Goal: Transaction & Acquisition: Purchase product/service

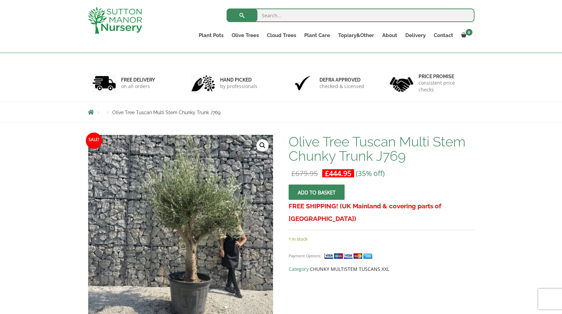
scroll to position [22, 0]
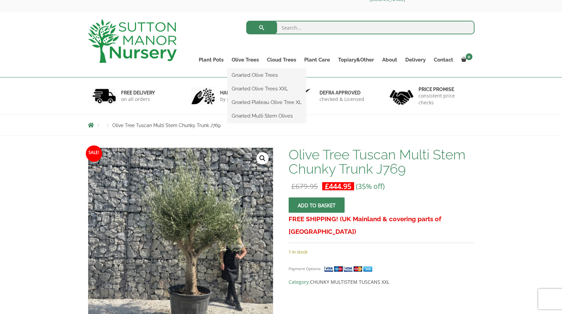
click at [245, 69] on ul "Gnarled Olive Trees Gnarled Olive Trees XXL Gnarled Plateau Olive Tree XL Gnarl…" at bounding box center [267, 96] width 78 height 54
click at [247, 115] on link "Gnarled Multi Stem Olives" at bounding box center [267, 116] width 78 height 10
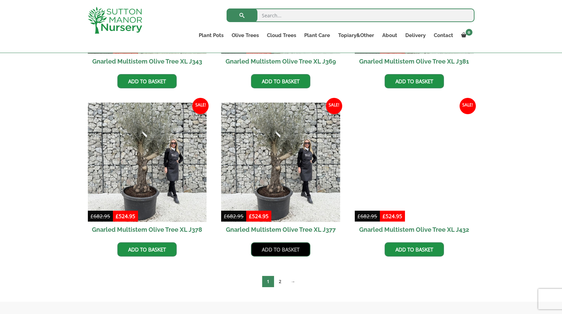
scroll to position [1120, 0]
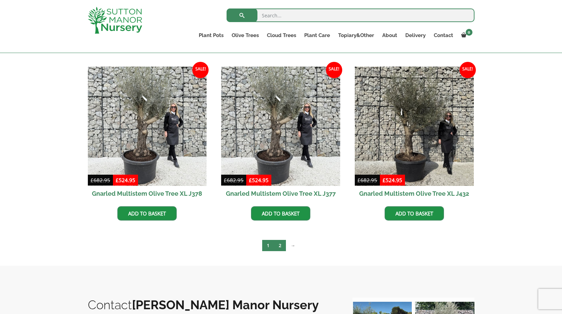
click at [281, 246] on link "2" at bounding box center [280, 245] width 12 height 11
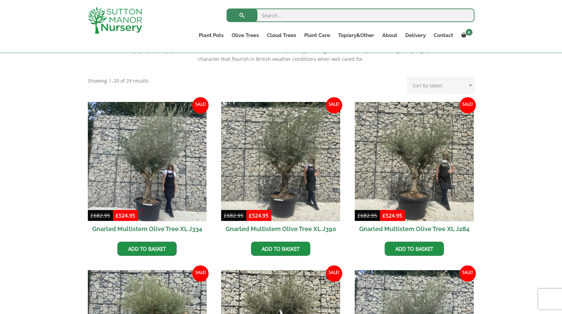
scroll to position [204, 0]
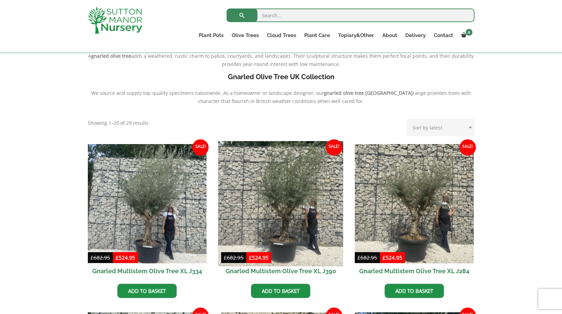
click at [282, 190] on img at bounding box center [281, 203] width 125 height 125
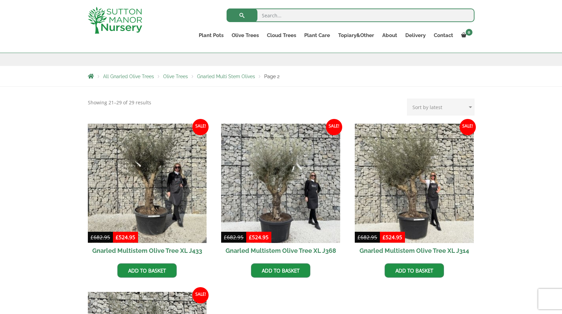
scroll to position [102, 0]
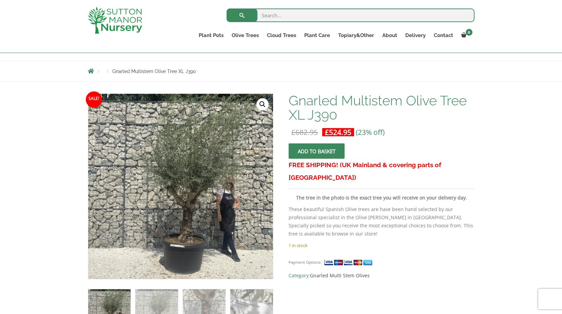
scroll to position [68, 0]
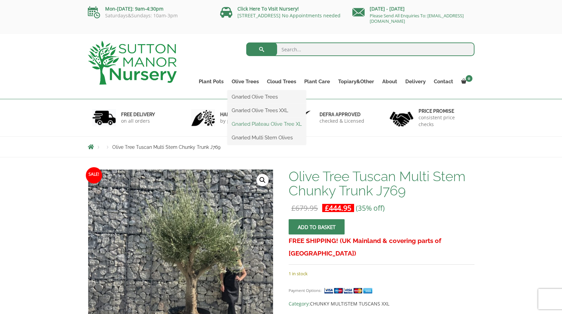
click at [259, 125] on link "Gnarled Plateau Olive Tree XL" at bounding box center [267, 124] width 78 height 10
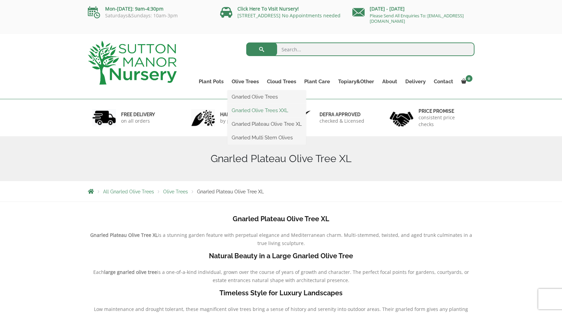
click at [258, 108] on link "Gnarled Olive Trees XXL" at bounding box center [267, 110] width 78 height 10
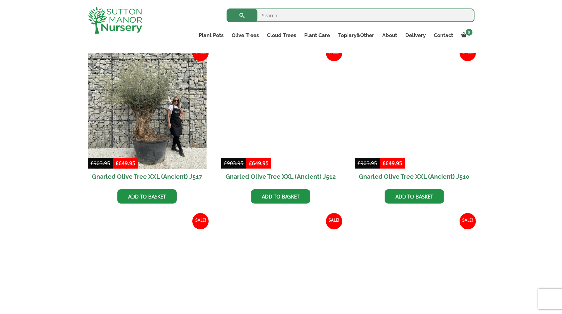
scroll to position [577, 0]
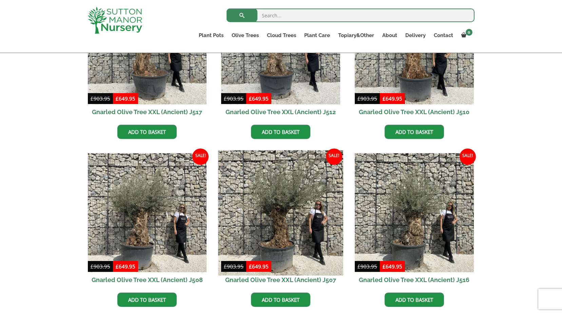
click at [291, 195] on img at bounding box center [281, 212] width 125 height 125
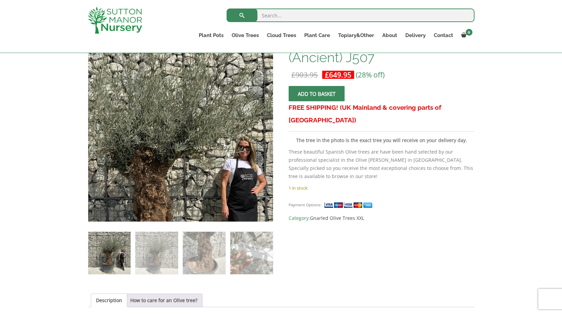
scroll to position [136, 0]
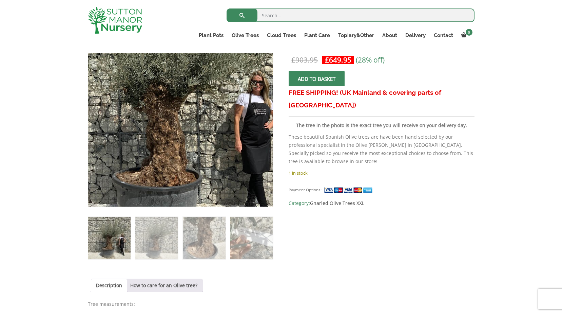
click at [203, 145] on img at bounding box center [167, 102] width 301 height 301
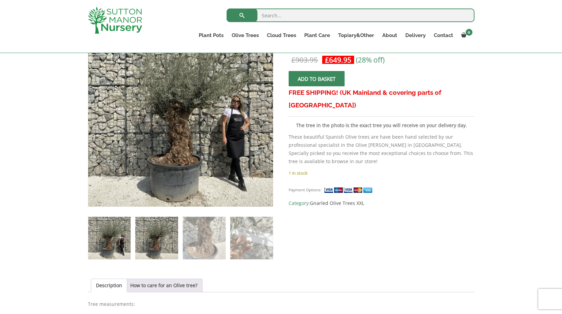
click at [171, 234] on img at bounding box center [156, 237] width 42 height 42
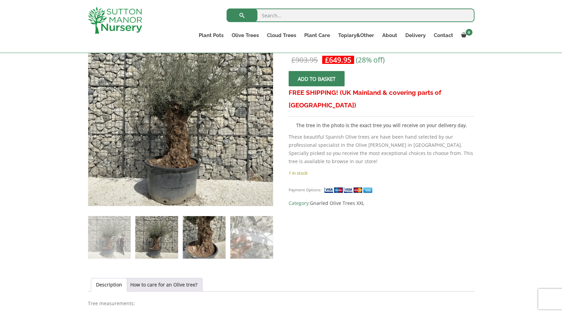
drag, startPoint x: 202, startPoint y: 229, endPoint x: 206, endPoint y: 226, distance: 4.7
click at [202, 229] on img at bounding box center [204, 237] width 42 height 42
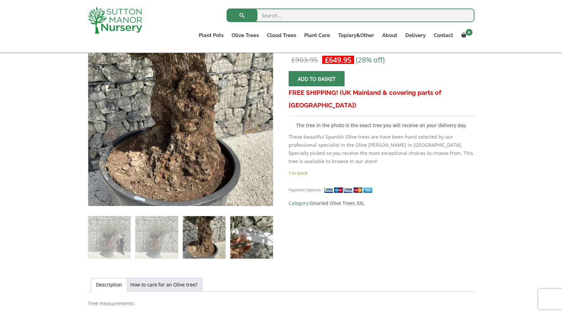
click at [245, 226] on img at bounding box center [251, 237] width 42 height 42
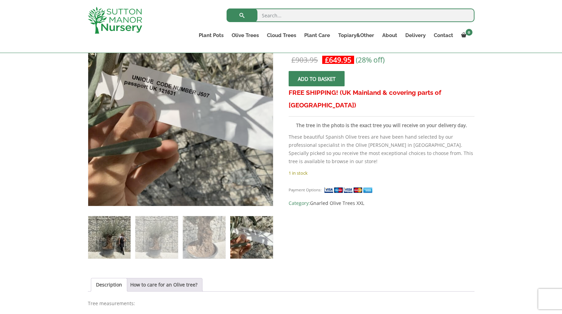
click at [114, 226] on img at bounding box center [109, 237] width 42 height 42
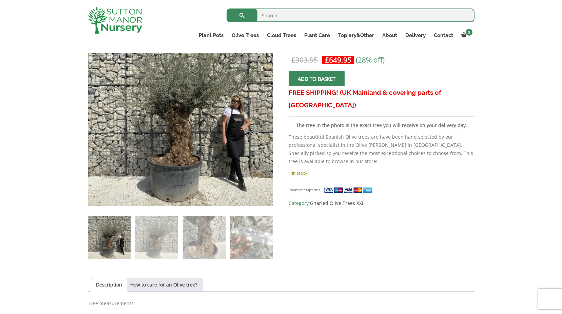
click at [317, 79] on span "submit" at bounding box center [317, 79] width 0 height 0
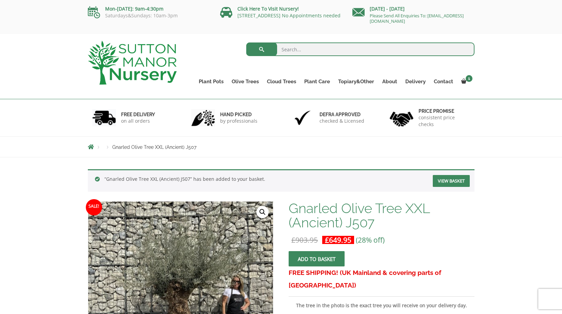
click at [445, 179] on link "View basket" at bounding box center [451, 181] width 37 height 12
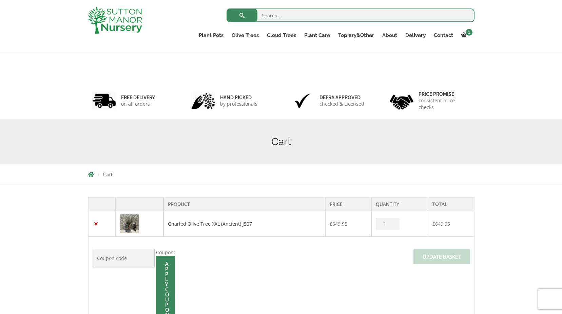
scroll to position [124, 0]
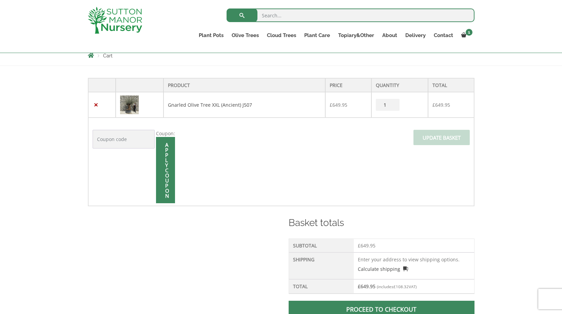
click at [139, 140] on input "Coupon:" at bounding box center [124, 139] width 62 height 19
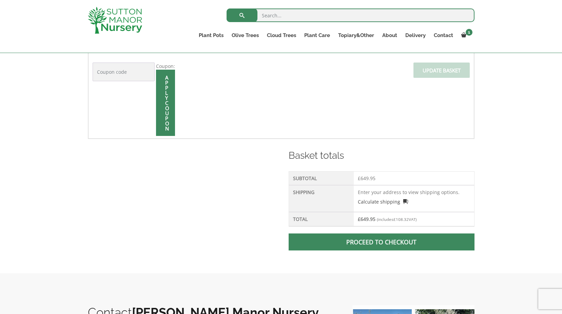
scroll to position [191, 0]
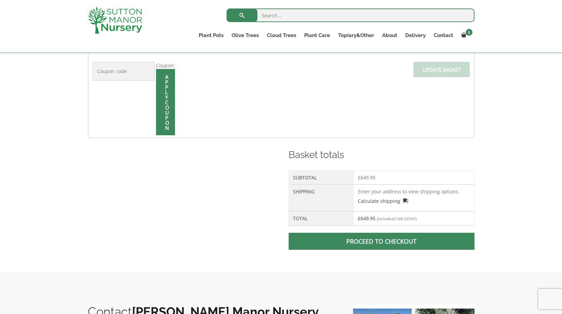
click at [381, 190] on td "Enter your address to view shipping options. Calculate shipping Select a countr…" at bounding box center [414, 197] width 120 height 27
click at [345, 191] on th "Shipping" at bounding box center [321, 197] width 65 height 27
click at [374, 188] on td "Enter your address to view shipping options. Calculate shipping Select a countr…" at bounding box center [414, 197] width 120 height 27
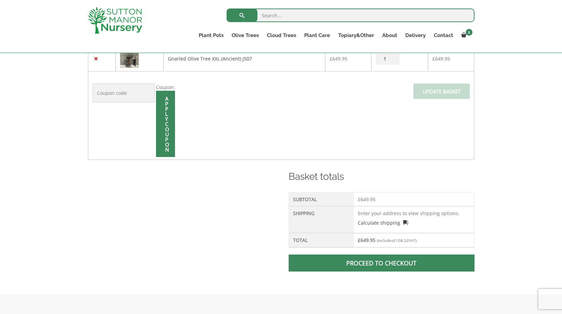
scroll to position [204, 0]
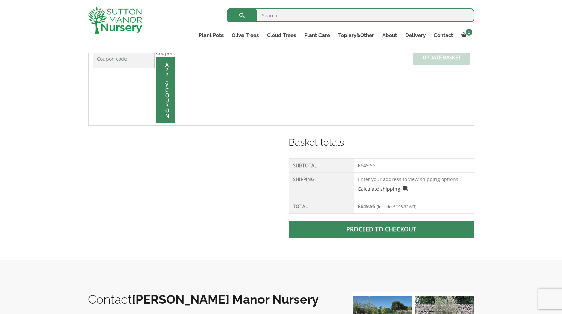
click at [382, 229] on span at bounding box center [382, 229] width 0 height 0
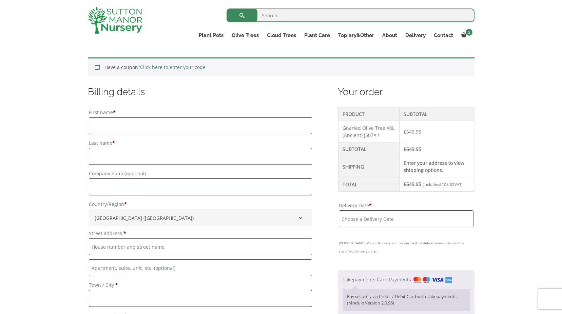
scroll to position [170, 0]
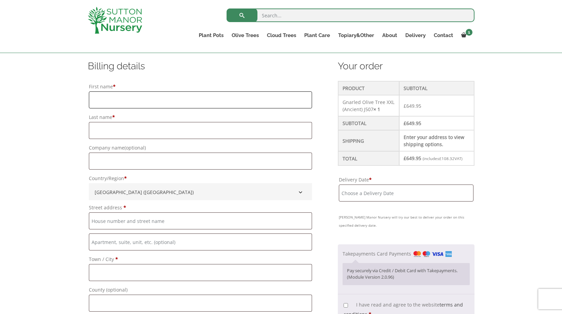
click at [151, 99] on input "First name *" at bounding box center [200, 99] width 223 height 17
type input "John"
type input "Speed"
type input "Plusnet"
type input "Beacon Hill Cottages, 1, Beacon Hill Lane"
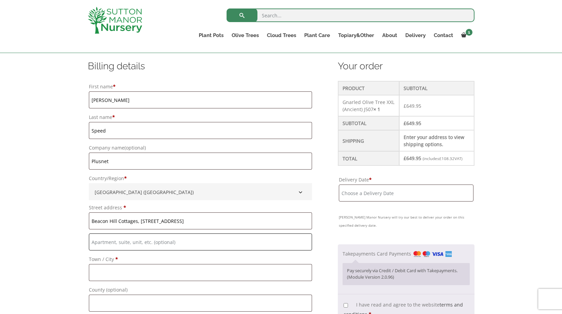
type input "Thorpeness"
type input "Leiston"
type input "Suffolk"
type input "IP16 4PE"
type input "+447979690373"
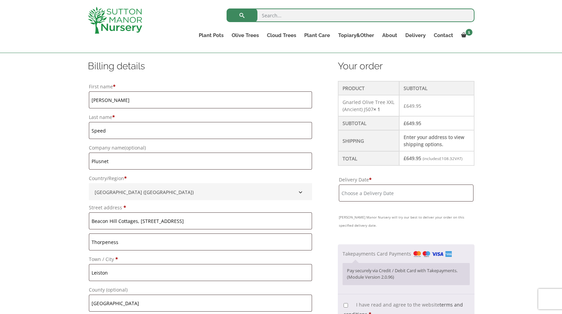
type input "suffolk@speedfamily.com"
click at [126, 160] on input "Plusnet" at bounding box center [200, 160] width 223 height 17
click at [114, 158] on input "Plusnet" at bounding box center [200, 160] width 223 height 17
drag, startPoint x: 114, startPoint y: 160, endPoint x: 55, endPoint y: 146, distance: 60.3
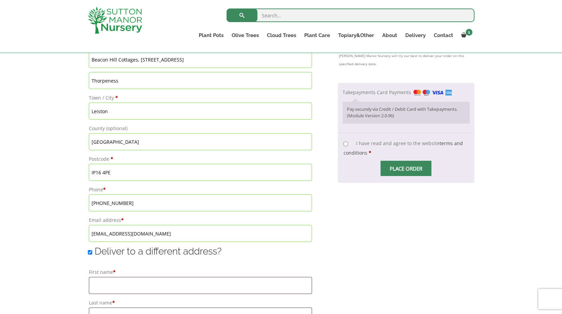
scroll to position [271, 0]
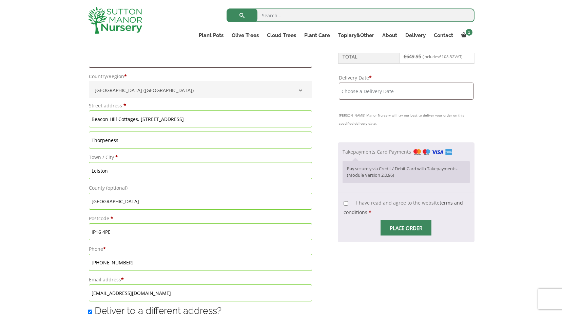
click at [348, 205] on input "I have read and agree to the website terms and conditions *" at bounding box center [346, 203] width 4 height 4
checkbox input "true"
click at [397, 99] on input "Delivery Date *" at bounding box center [406, 90] width 134 height 17
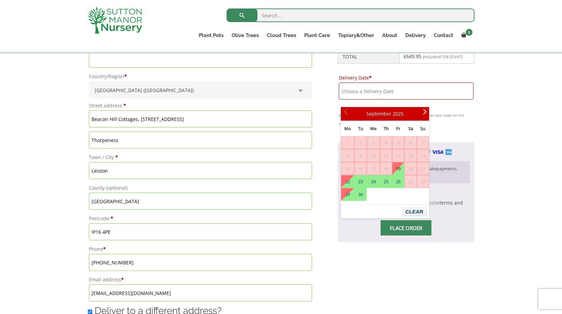
click at [400, 168] on link "19" at bounding box center [399, 168] width 12 height 12
type input "19 September, 2025"
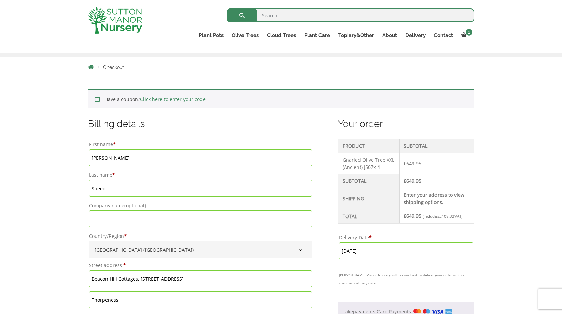
scroll to position [170, 0]
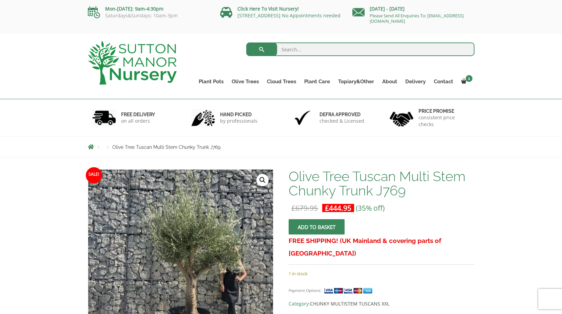
click at [311, 48] on input "search" at bounding box center [360, 49] width 228 height 14
type input "j507"
click at [246, 42] on button "submit" at bounding box center [261, 49] width 31 height 14
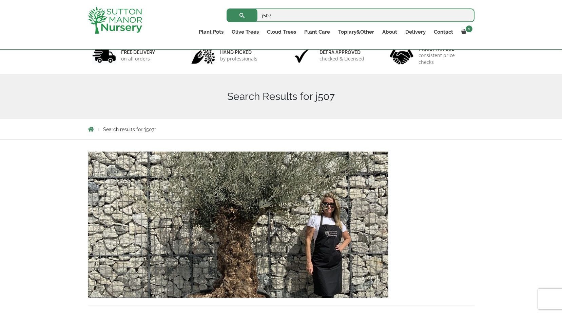
scroll to position [136, 0]
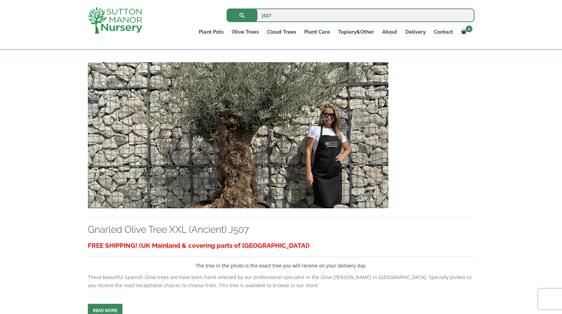
click at [280, 163] on img at bounding box center [238, 135] width 301 height 146
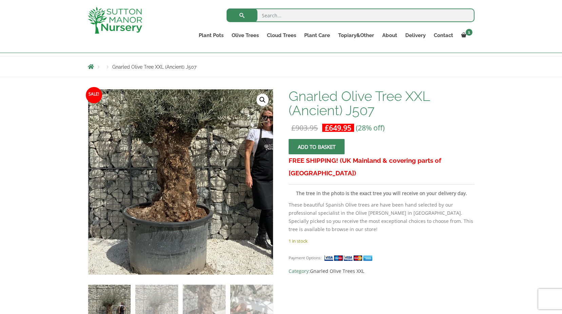
scroll to position [34, 0]
